Goal: Task Accomplishment & Management: Complete application form

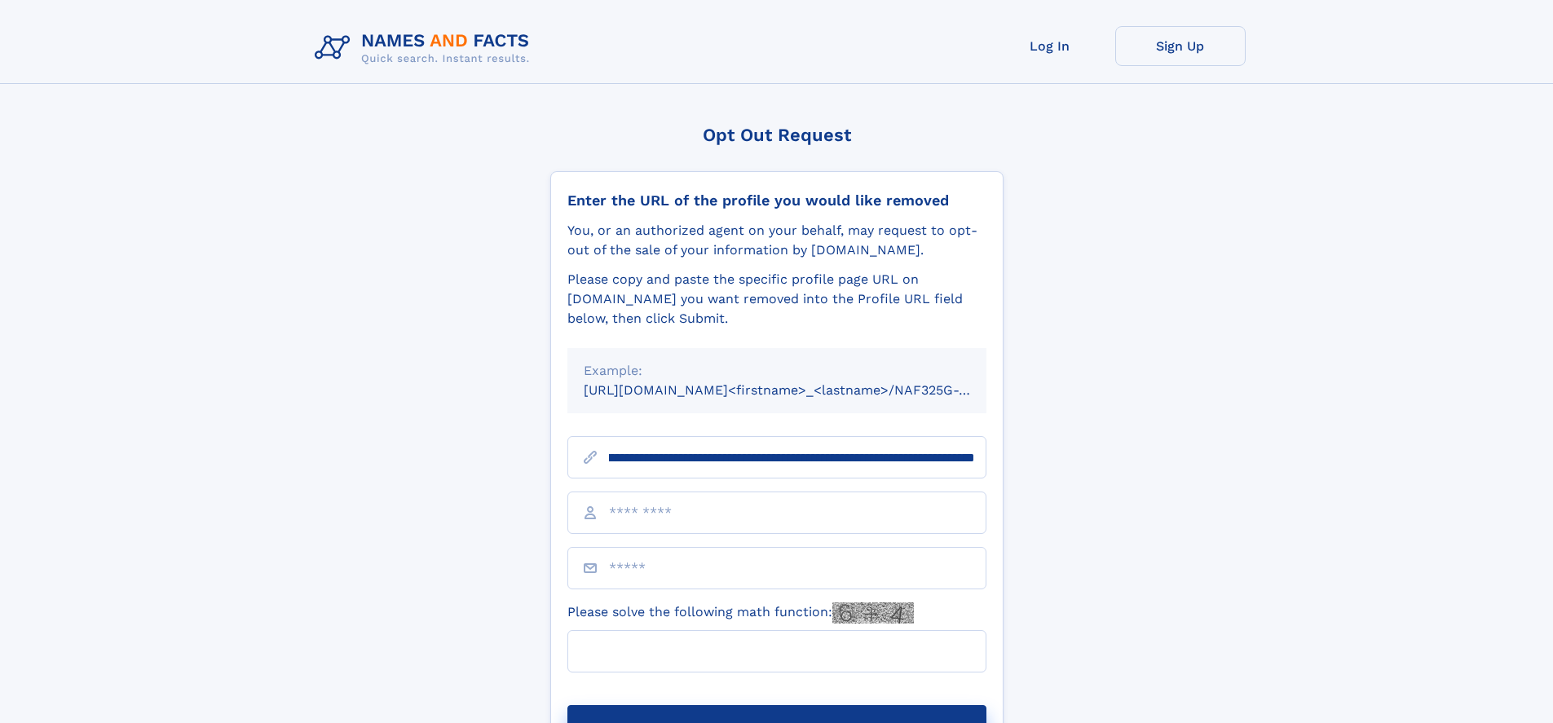
scroll to position [0, 217]
type input "**********"
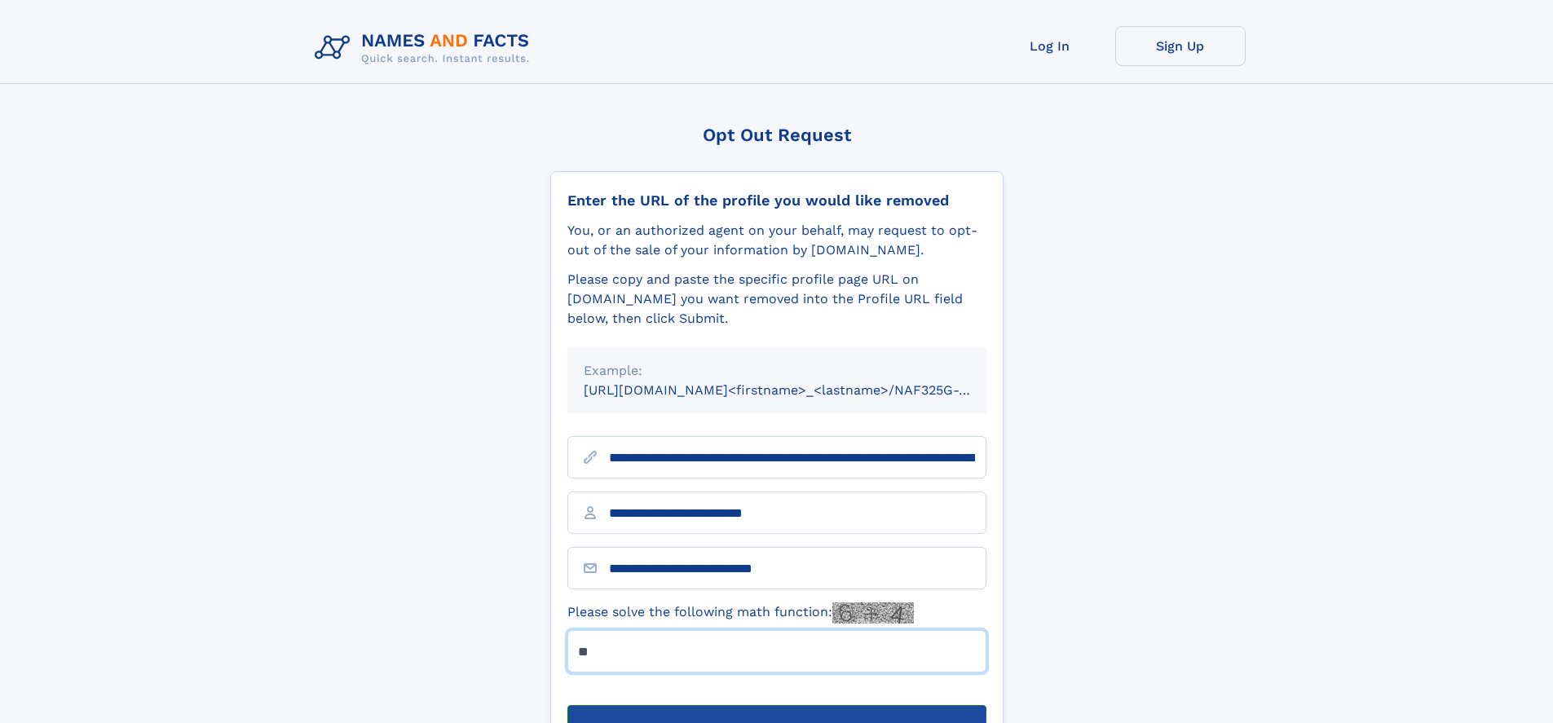
type input "**"
click at [776, 705] on button "Submit Opt Out Request" at bounding box center [776, 731] width 419 height 52
